Goal: Information Seeking & Learning: Learn about a topic

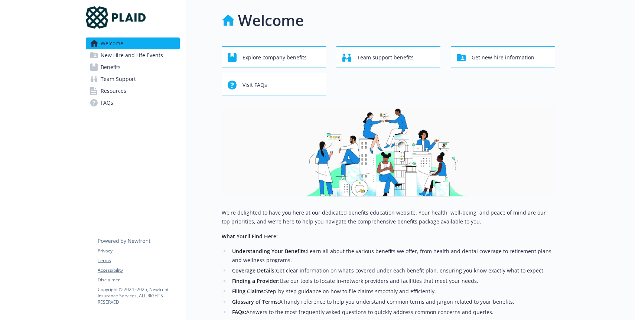
click at [267, 109] on img at bounding box center [389, 151] width 334 height 89
click at [287, 66] on button "Explore company benefits" at bounding box center [274, 57] width 104 height 22
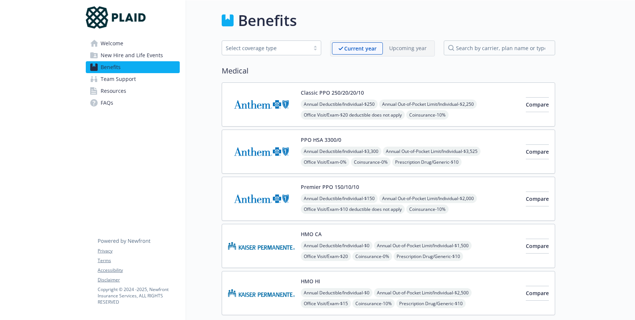
click at [136, 55] on span "New Hire and Life Events" at bounding box center [132, 55] width 62 height 12
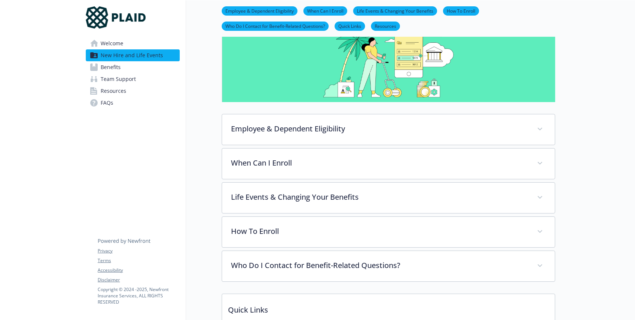
scroll to position [66, 0]
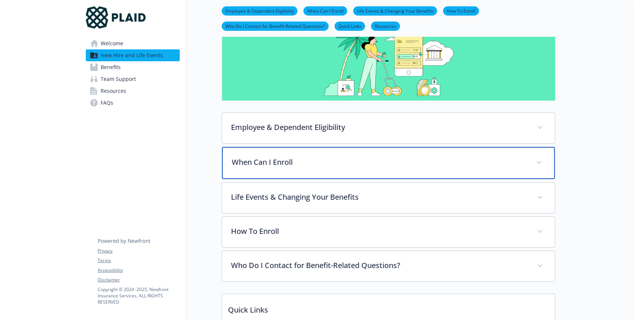
click at [297, 157] on p "When Can I Enroll" at bounding box center [380, 162] width 296 height 11
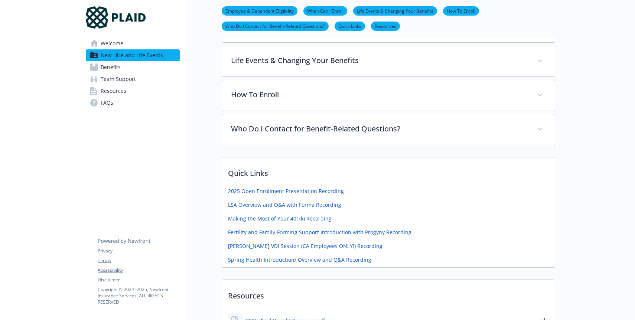
scroll to position [263, 0]
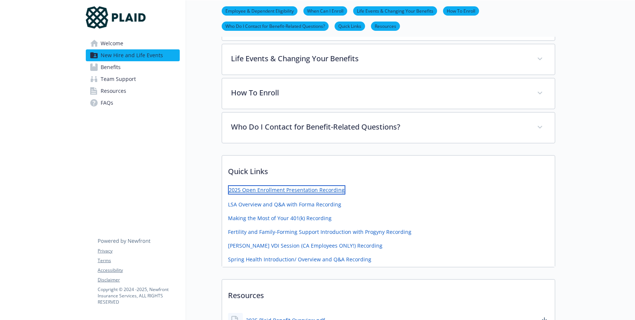
click at [294, 190] on link "2025 Open Enrollment Presentation Recording" at bounding box center [286, 189] width 117 height 9
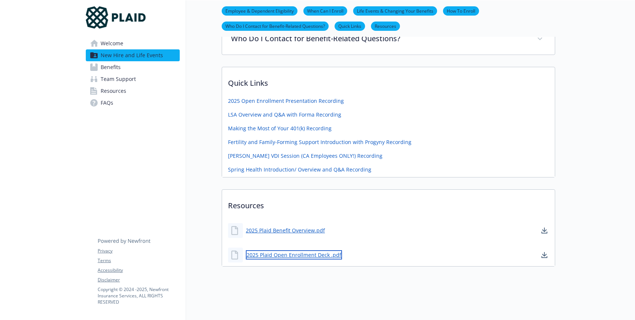
scroll to position [351, 0]
click at [303, 255] on link "2025 Plaid Open Enrollment Deck .pdf" at bounding box center [294, 254] width 96 height 9
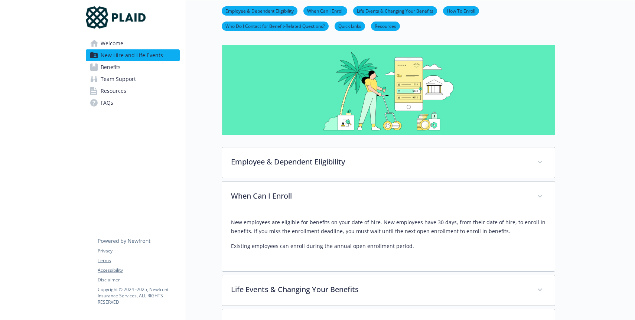
scroll to position [0, 0]
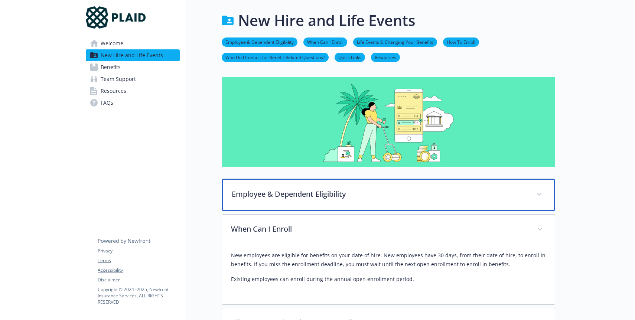
click at [307, 203] on div "Employee & Dependent Eligibility" at bounding box center [388, 195] width 333 height 32
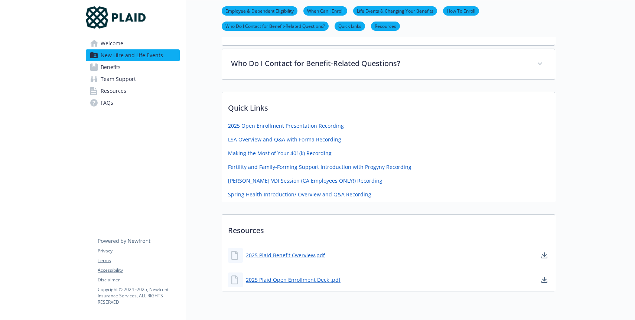
scroll to position [520, 0]
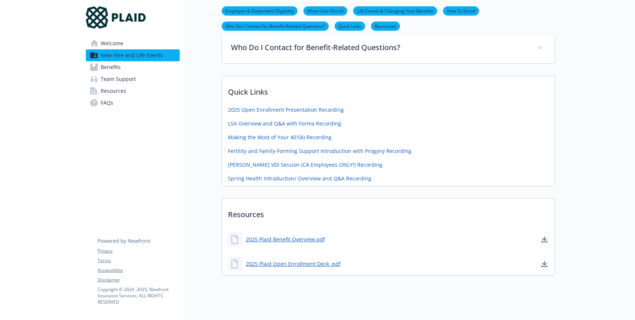
click at [142, 69] on link "Benefits" at bounding box center [133, 67] width 94 height 12
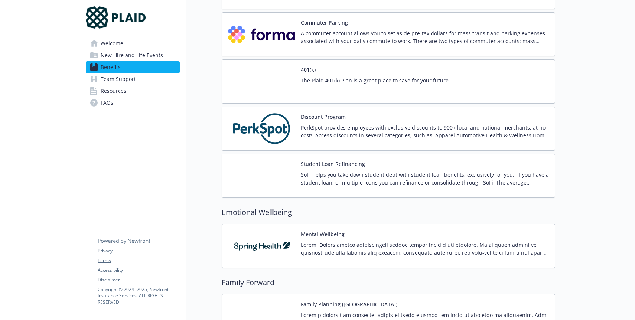
scroll to position [1341, 0]
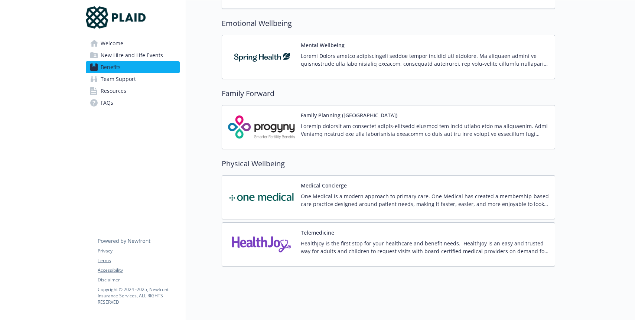
click at [334, 205] on p "One Medical is a modern approach to primary care. One Medical has created a mem…" at bounding box center [425, 200] width 248 height 16
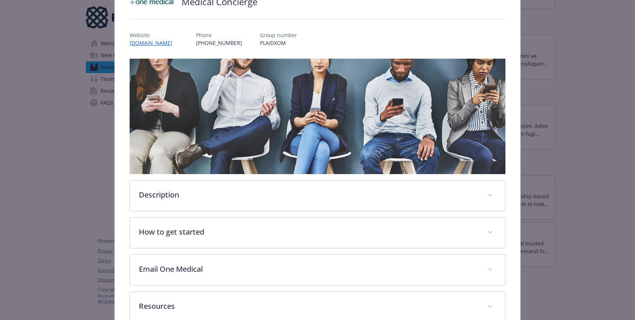
scroll to position [111, 0]
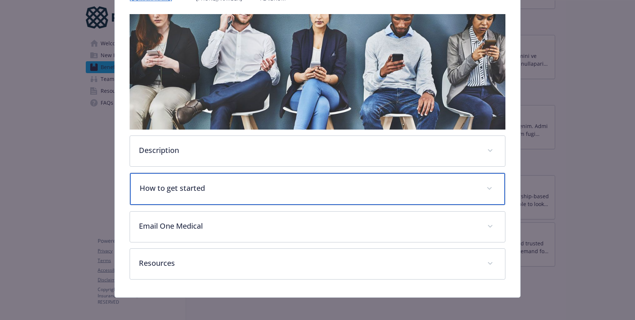
click at [202, 195] on div "How to get started" at bounding box center [317, 189] width 375 height 32
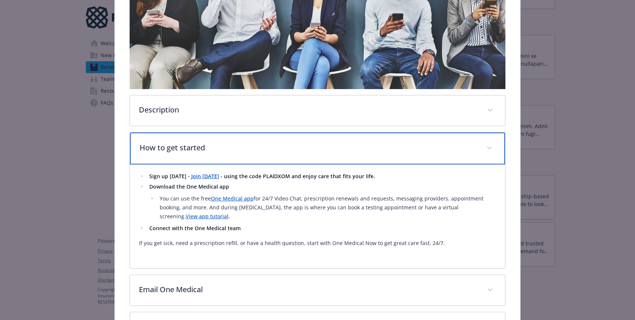
scroll to position [196, 0]
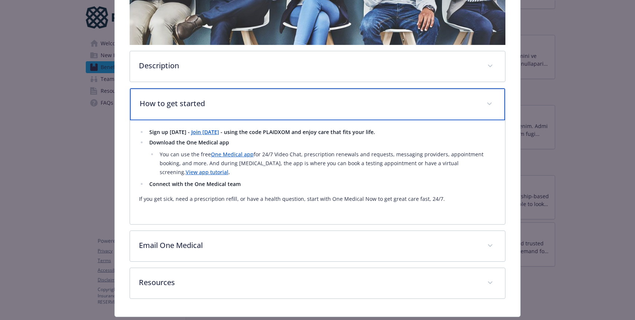
click at [225, 115] on div "How to get started" at bounding box center [317, 104] width 375 height 32
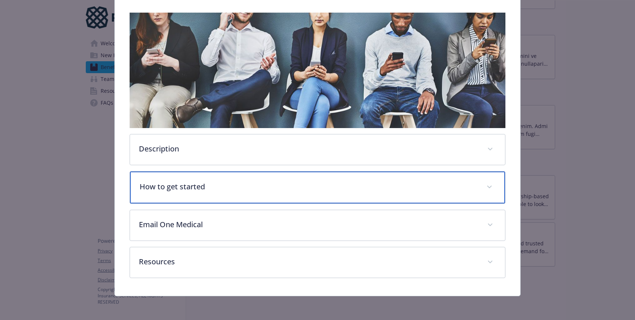
scroll to position [113, 0]
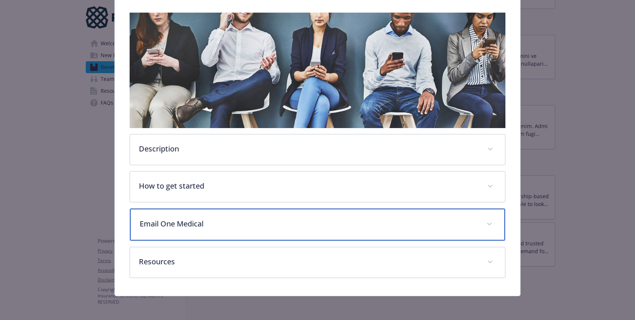
click at [223, 220] on p "Email One Medical" at bounding box center [309, 223] width 338 height 11
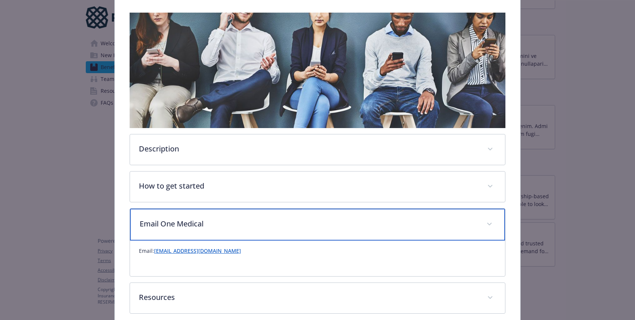
click at [223, 220] on p "Email One Medical" at bounding box center [309, 223] width 338 height 11
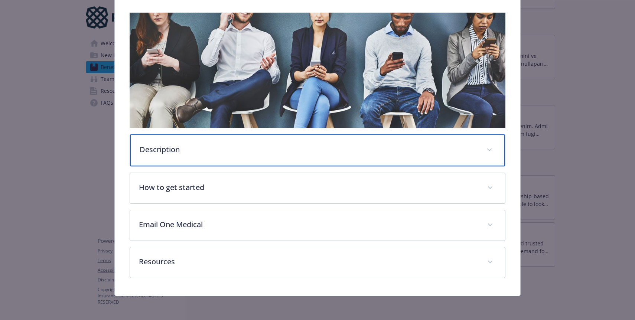
click at [208, 138] on div "Description" at bounding box center [317, 150] width 375 height 32
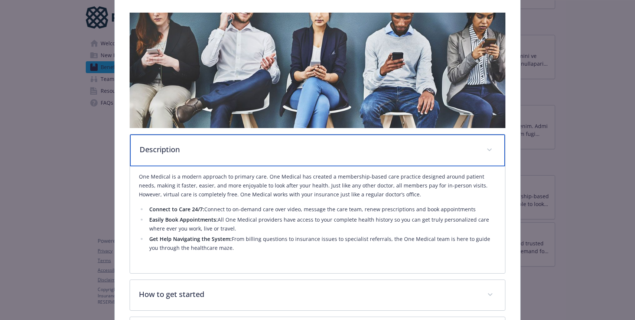
click at [216, 157] on div "Description" at bounding box center [317, 150] width 375 height 32
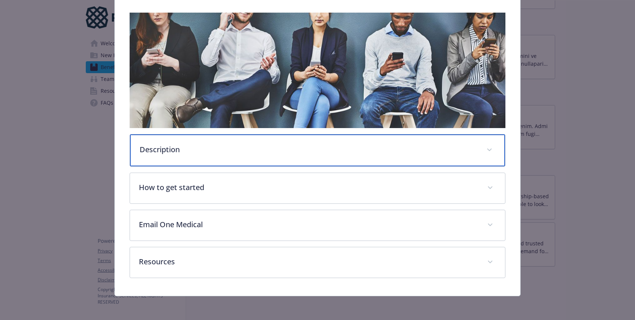
scroll to position [0, 0]
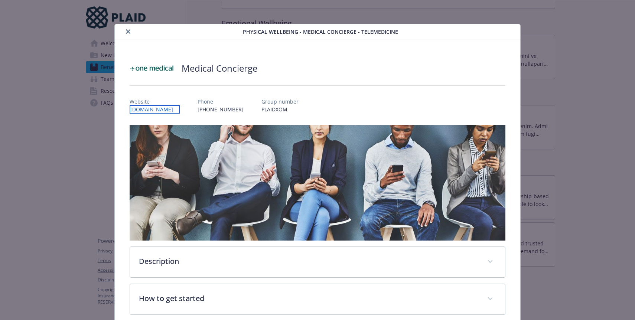
click at [160, 110] on link "[DOMAIN_NAME]" at bounding box center [155, 109] width 50 height 9
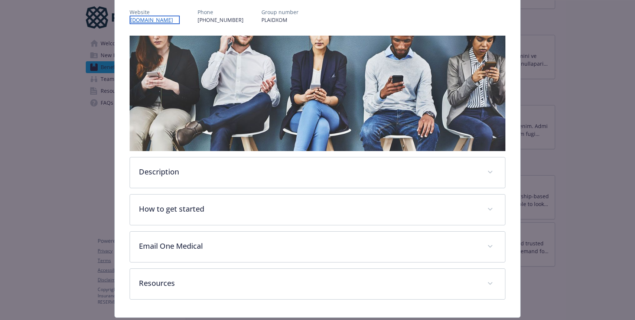
scroll to position [111, 0]
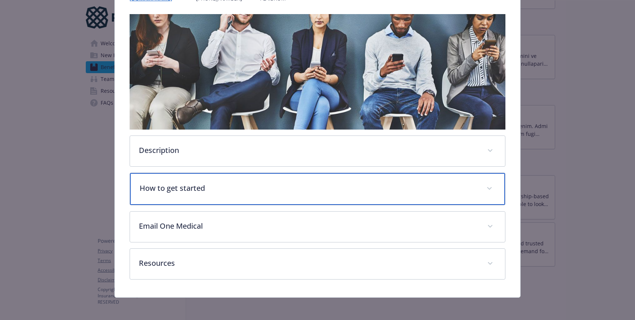
click at [283, 195] on div "How to get started" at bounding box center [317, 189] width 375 height 32
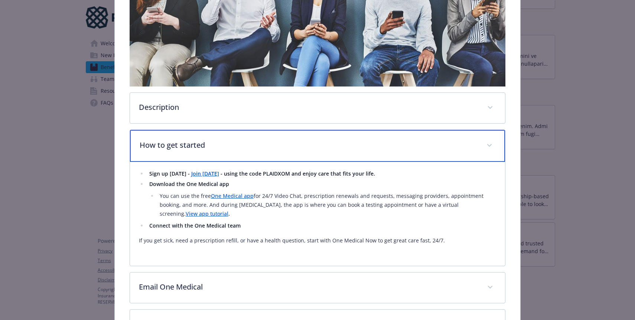
scroll to position [155, 0]
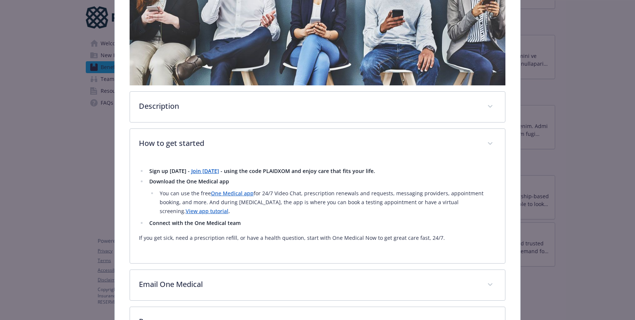
click at [199, 174] on strong "Join [DATE]" at bounding box center [205, 171] width 28 height 7
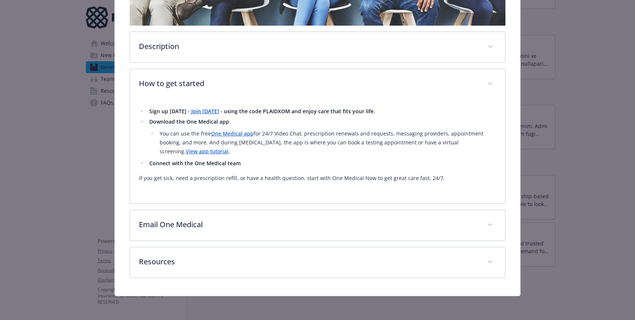
scroll to position [214, 0]
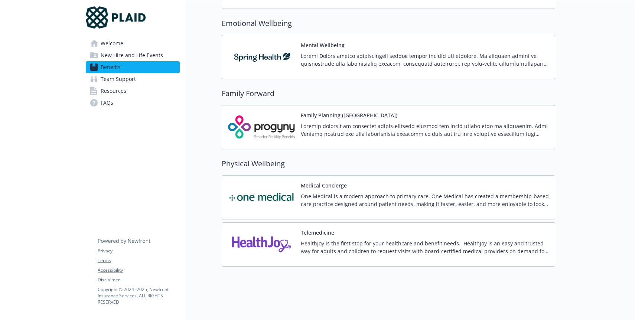
click at [371, 129] on p at bounding box center [425, 130] width 248 height 16
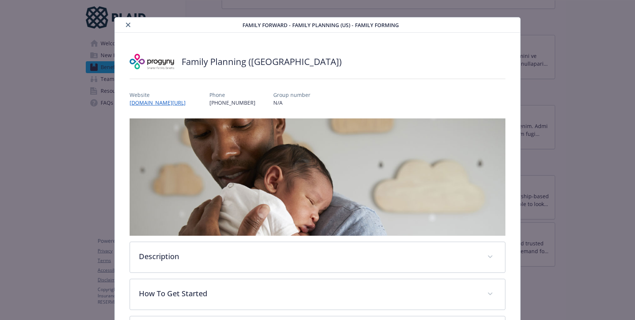
scroll to position [150, 0]
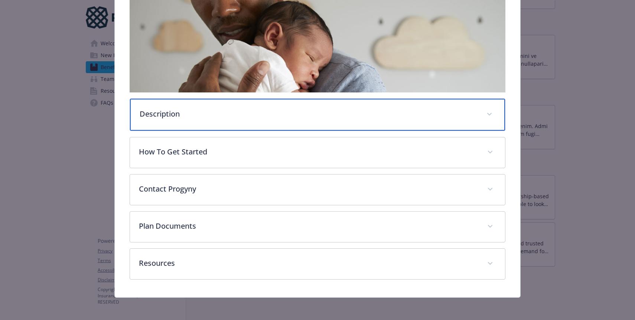
click at [296, 118] on p "Description" at bounding box center [309, 113] width 338 height 11
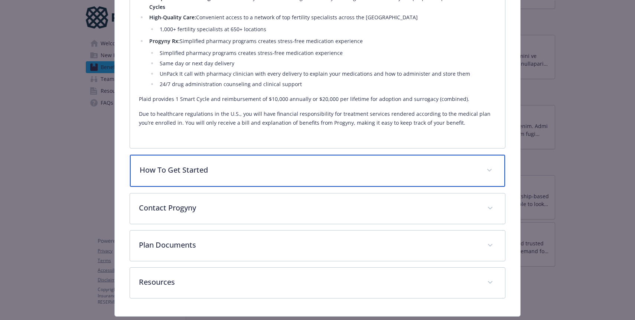
scroll to position [384, 0]
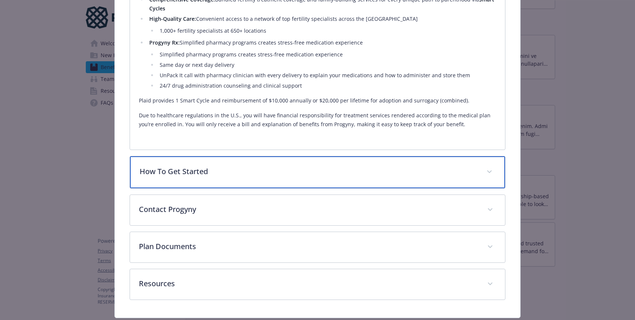
click at [288, 172] on p "How To Get Started" at bounding box center [309, 171] width 338 height 11
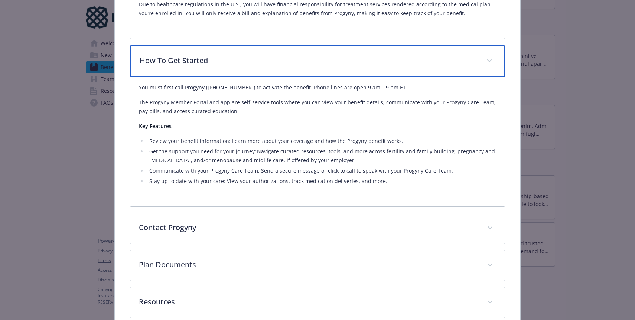
scroll to position [535, 0]
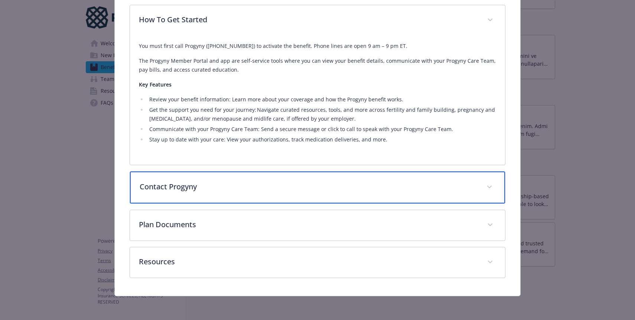
click at [268, 197] on div "Contact Progyny" at bounding box center [317, 188] width 375 height 32
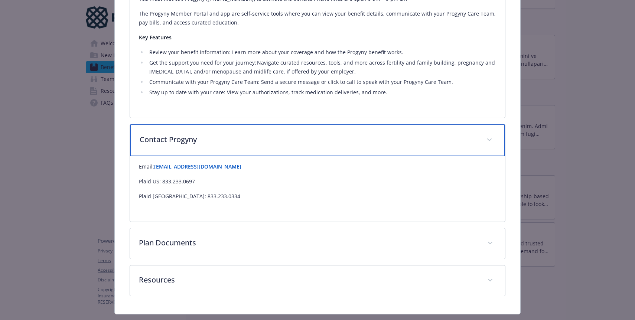
scroll to position [584, 0]
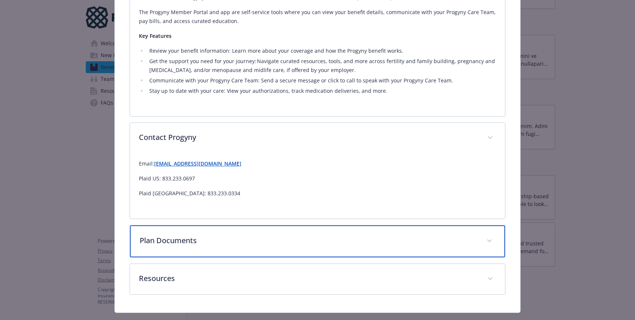
click at [248, 253] on div "Plan Documents" at bounding box center [317, 241] width 375 height 32
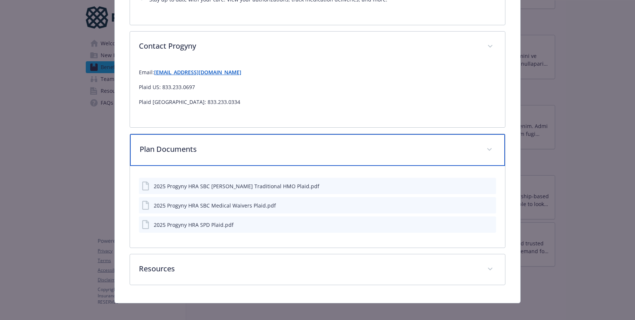
scroll to position [675, 0]
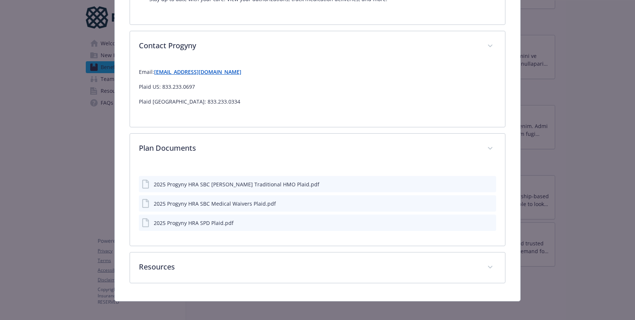
click at [191, 226] on div "2025 Progyny HRA SPD Plaid.pdf" at bounding box center [194, 223] width 80 height 8
click at [323, 183] on div "2025 Progyny HRA SBC [PERSON_NAME] Traditional HMO Plaid.pdf" at bounding box center [317, 184] width 357 height 16
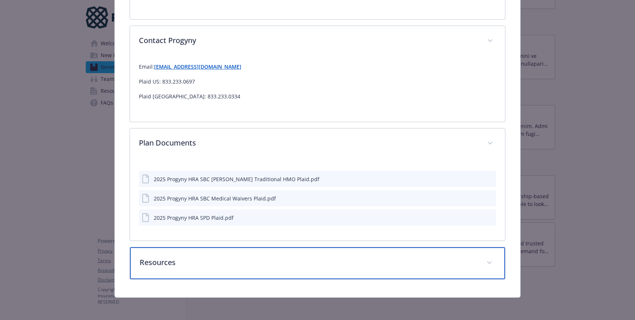
click at [280, 258] on p "Resources" at bounding box center [309, 262] width 338 height 11
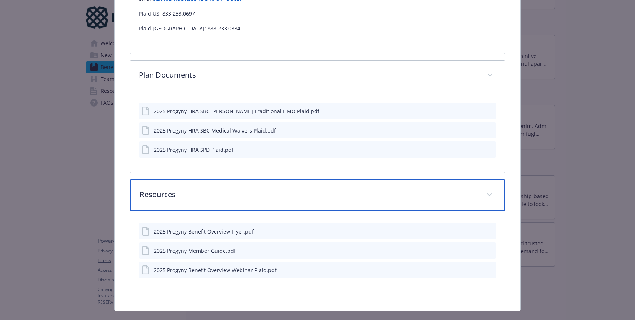
scroll to position [764, 0]
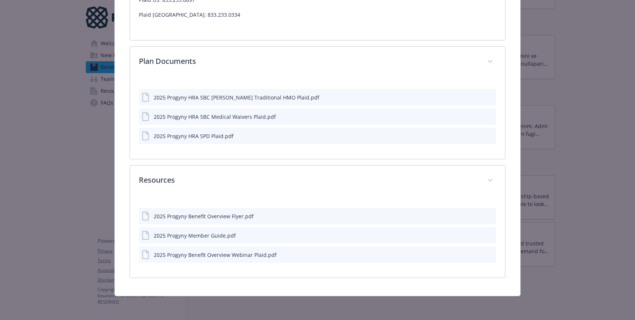
click at [478, 214] on icon "download file" at bounding box center [477, 216] width 6 height 6
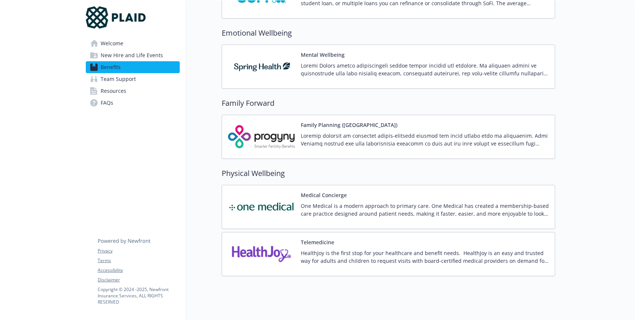
scroll to position [1331, 0]
click at [321, 150] on div at bounding box center [425, 142] width 248 height 21
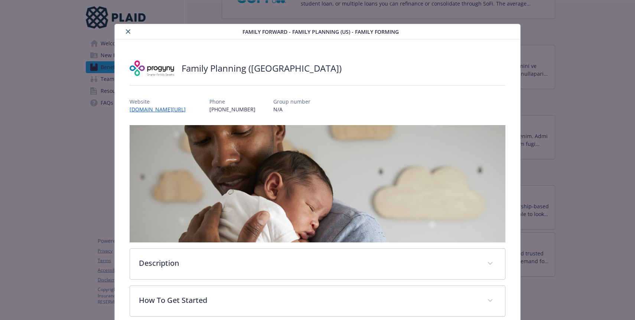
scroll to position [22, 0]
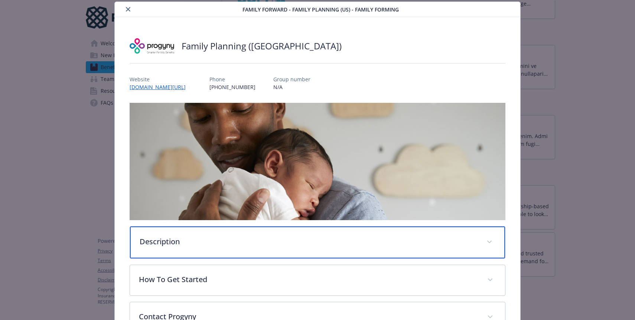
click at [220, 231] on div "Description" at bounding box center [317, 243] width 375 height 32
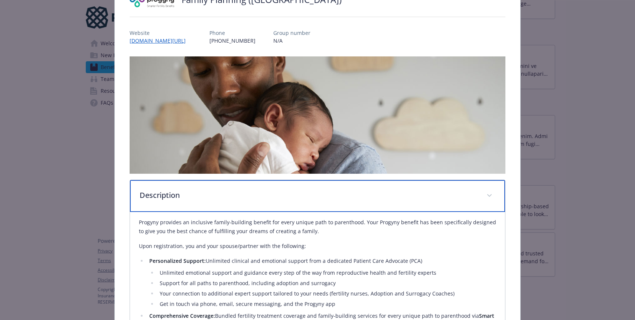
scroll to position [71, 0]
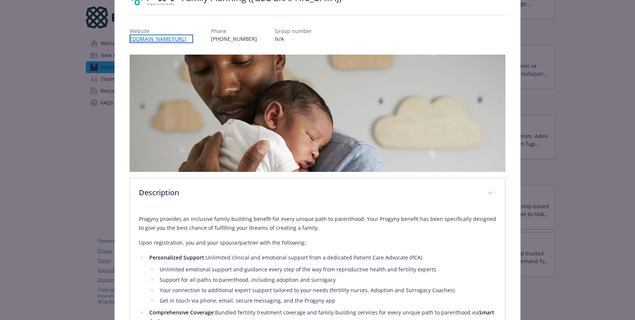
click at [168, 36] on link "[DOMAIN_NAME][URL]" at bounding box center [162, 39] width 64 height 9
